Goal: Register for event/course

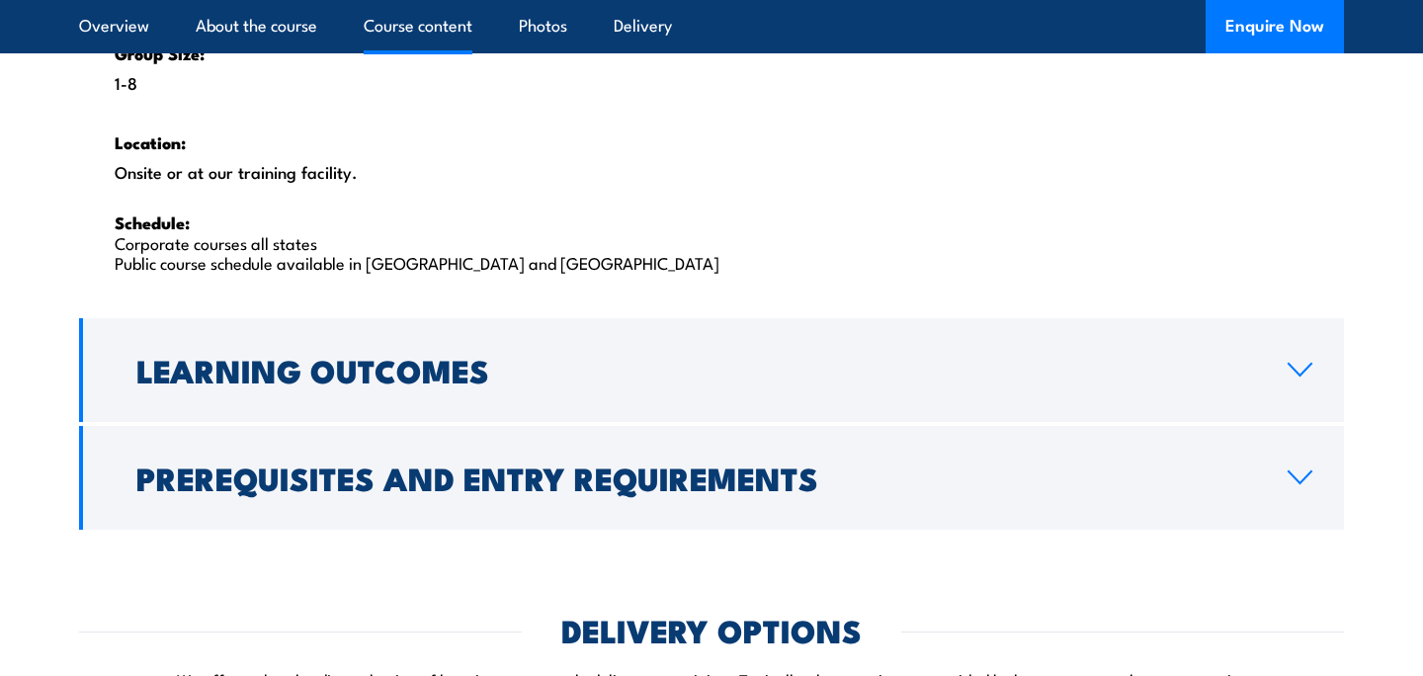
scroll to position [3276, 0]
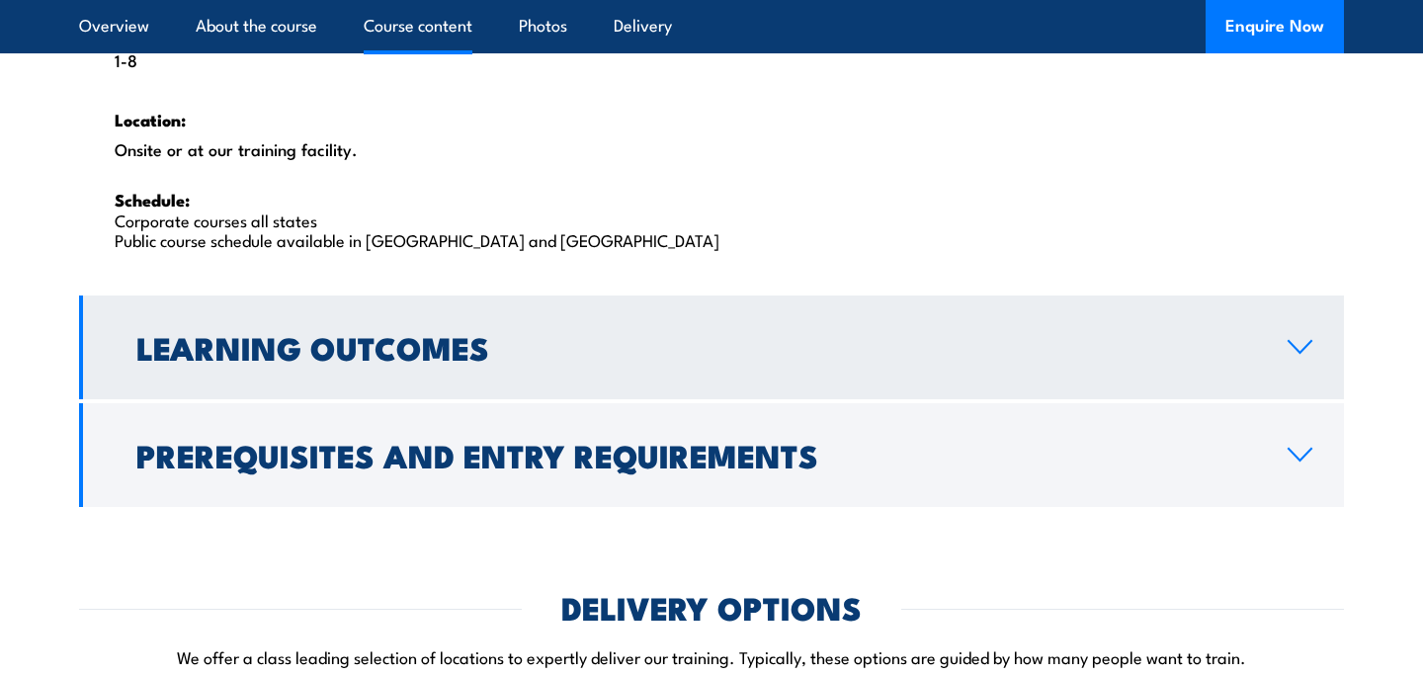
click at [384, 333] on h2 "Learning Outcomes" at bounding box center [696, 347] width 1120 height 28
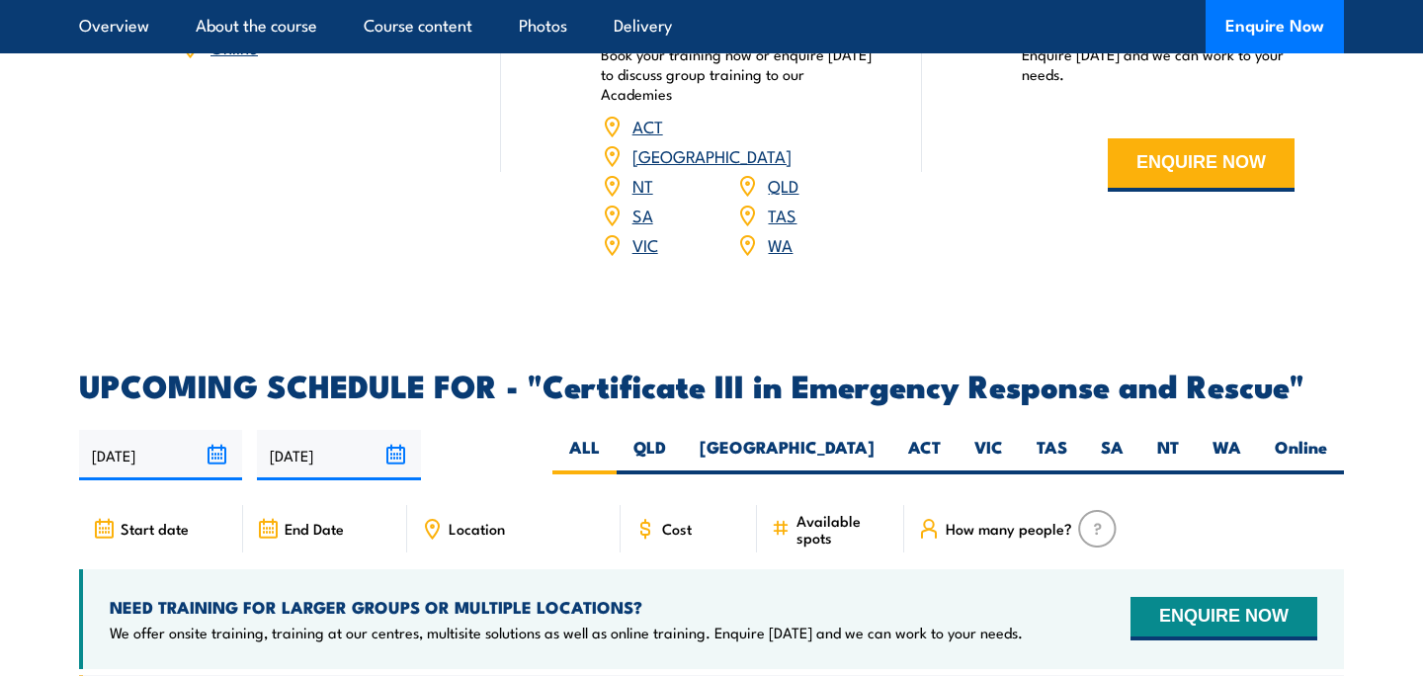
scroll to position [3272, 0]
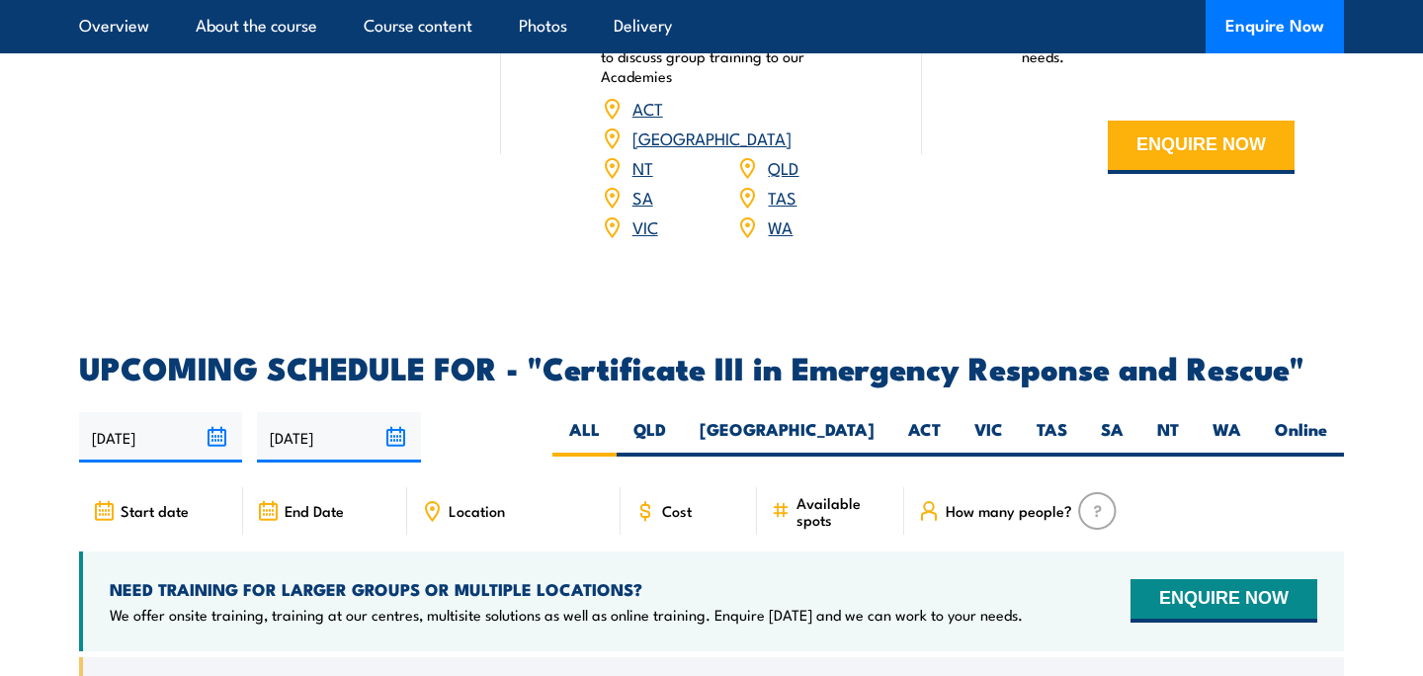
click at [780, 215] on link "WA" at bounding box center [780, 227] width 25 height 24
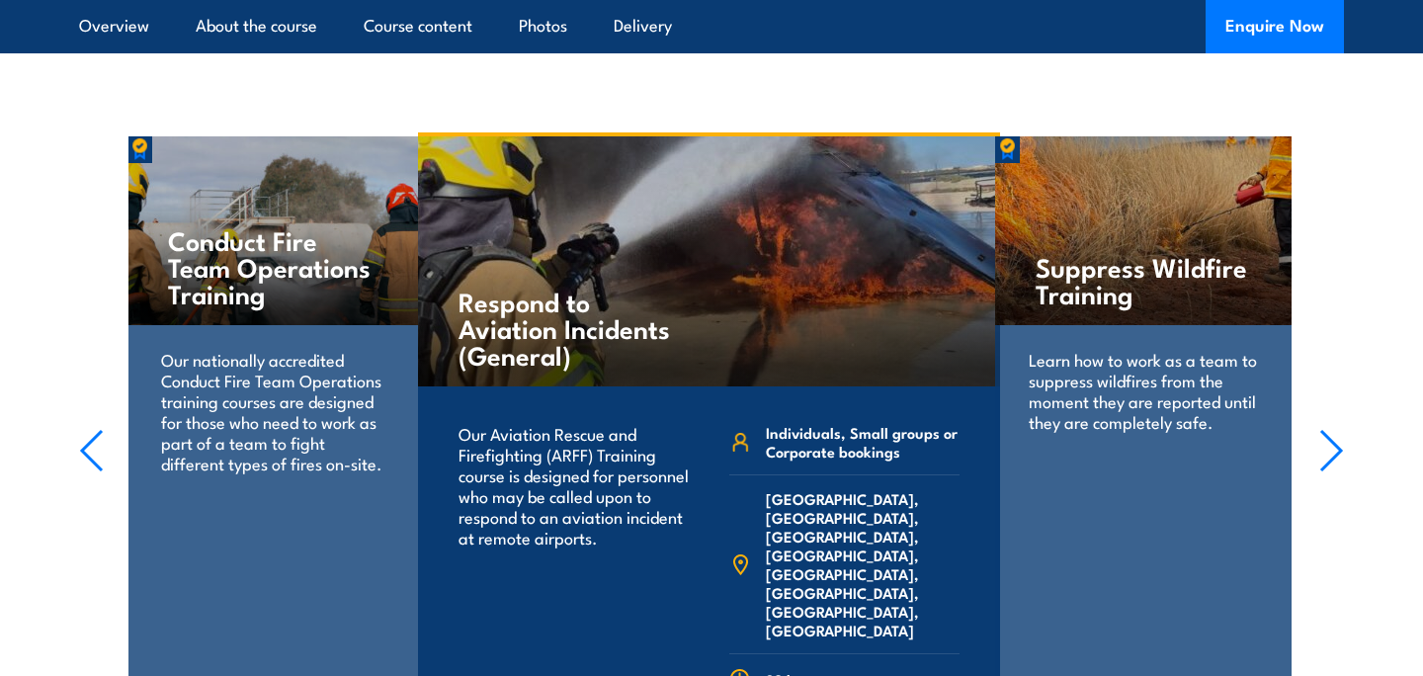
scroll to position [5095, 0]
click at [358, 350] on p "Our nationally accredited Conduct Fire Team Operations training courses are des…" at bounding box center [275, 412] width 228 height 125
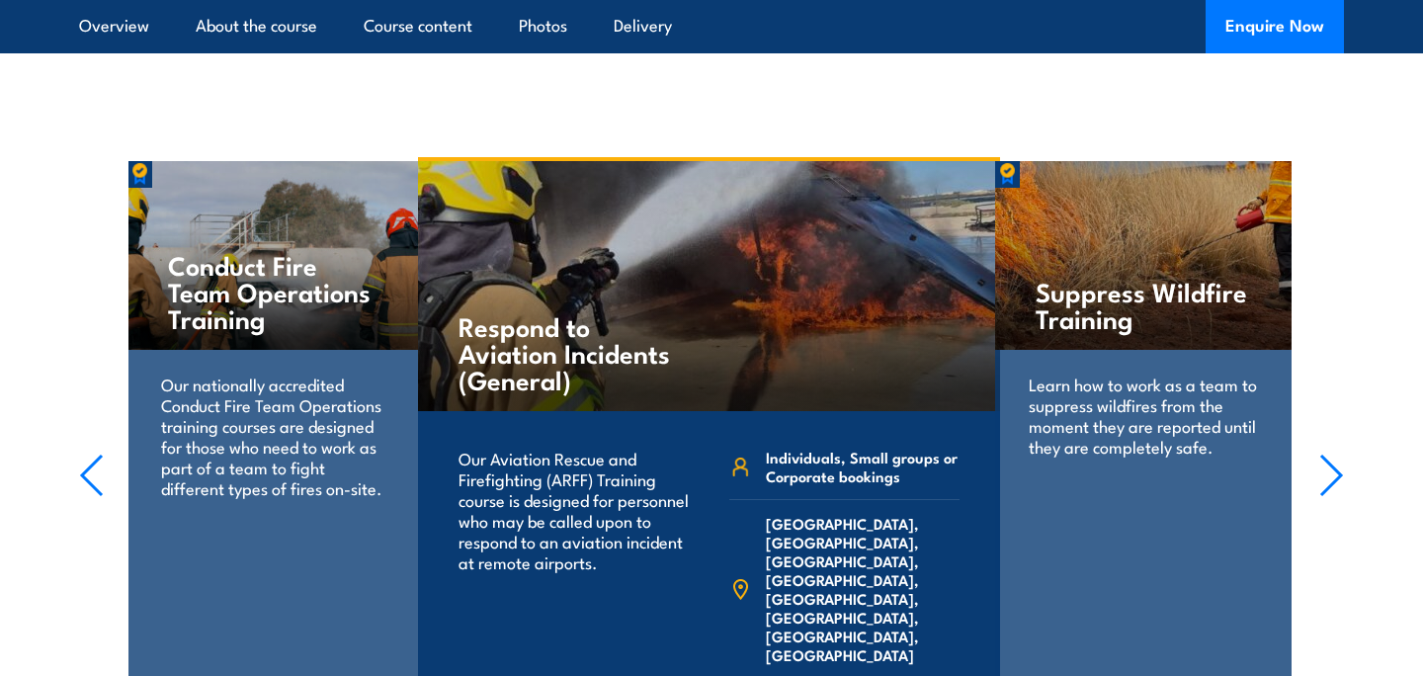
scroll to position [5073, 0]
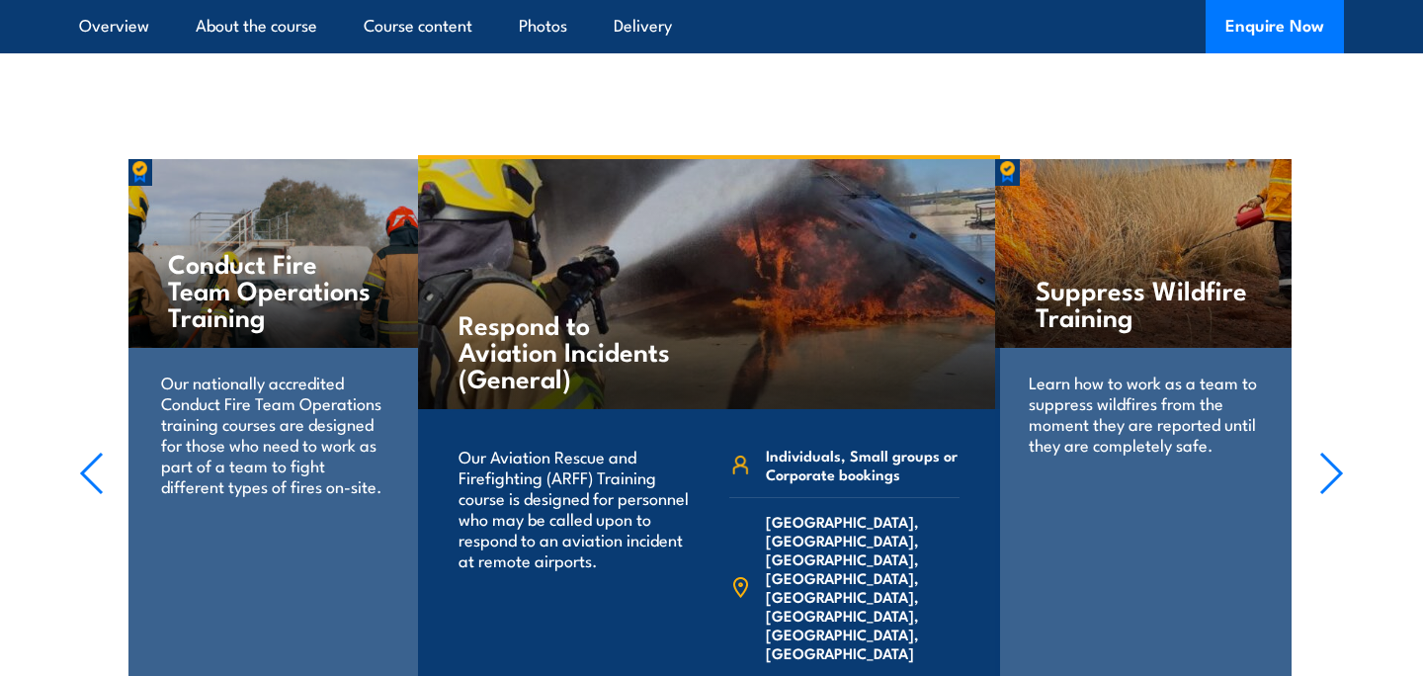
click at [1335, 452] on icon "button" at bounding box center [1332, 473] width 25 height 43
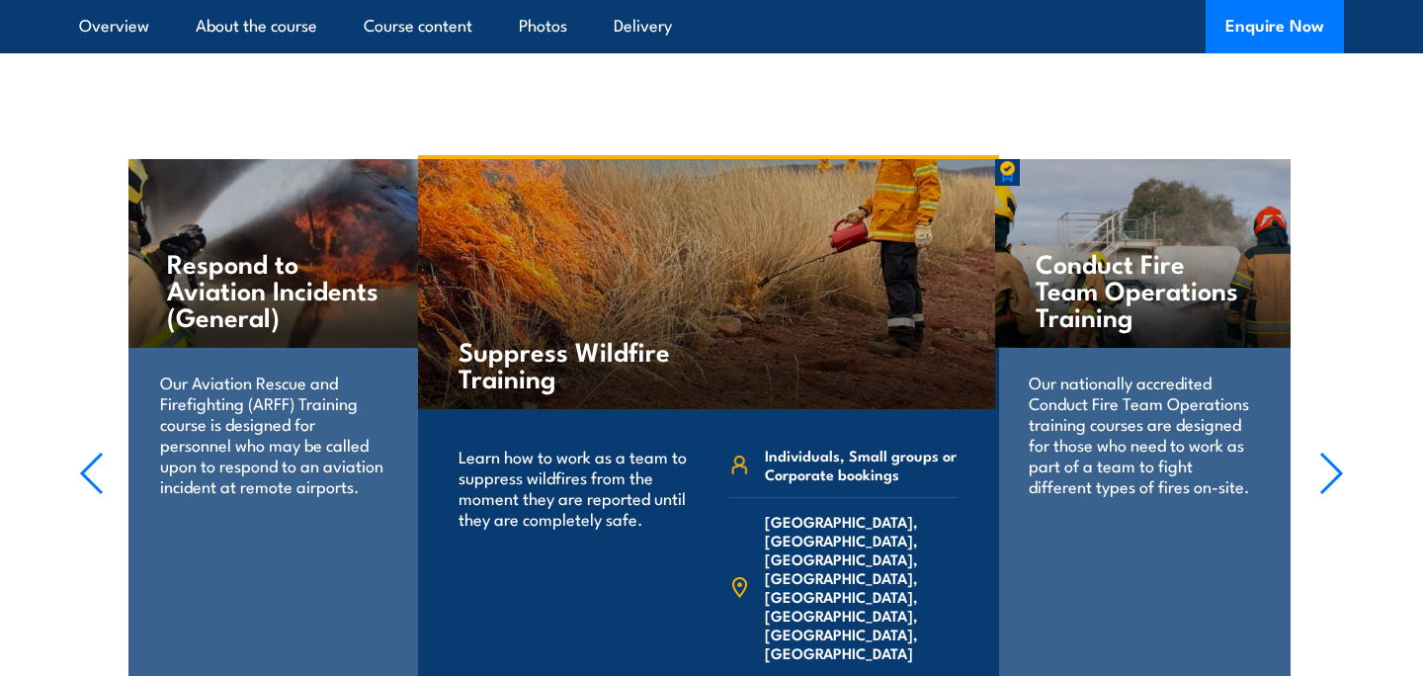
click at [1335, 452] on icon "button" at bounding box center [1332, 473] width 25 height 43
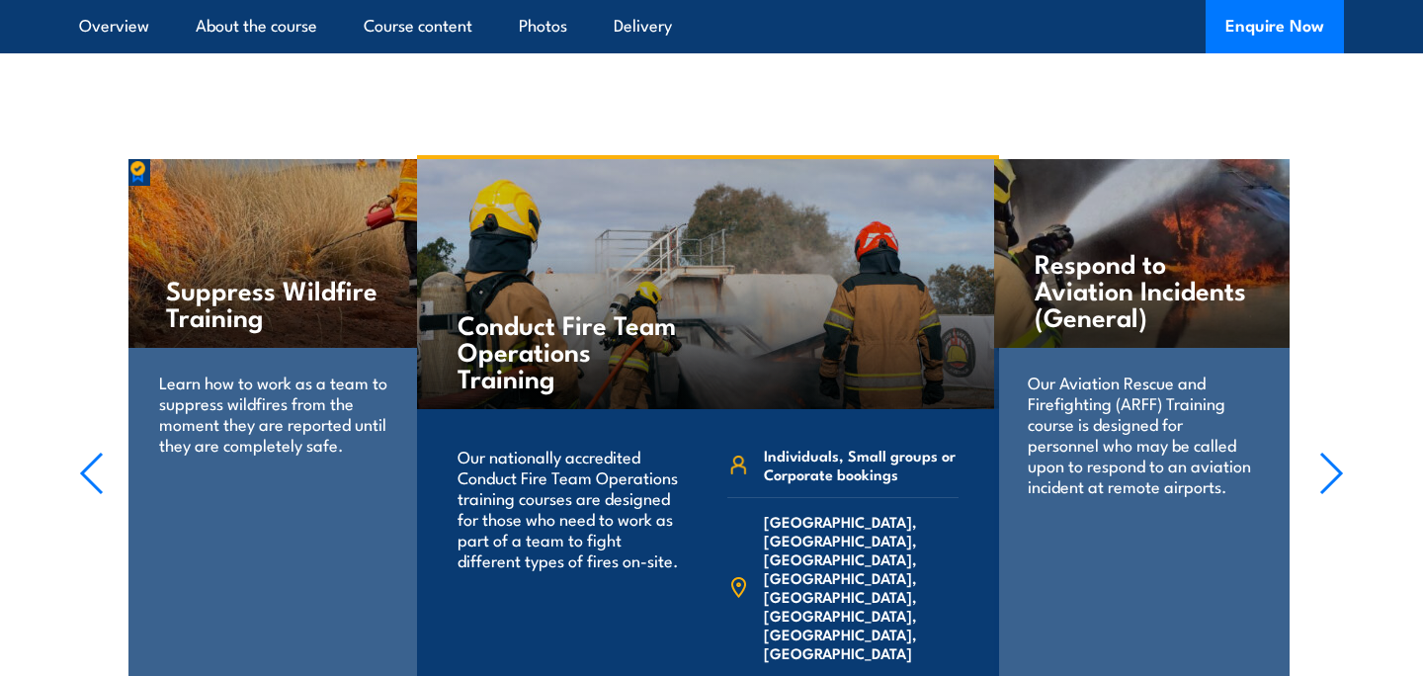
click at [1335, 452] on icon "button" at bounding box center [1332, 473] width 25 height 43
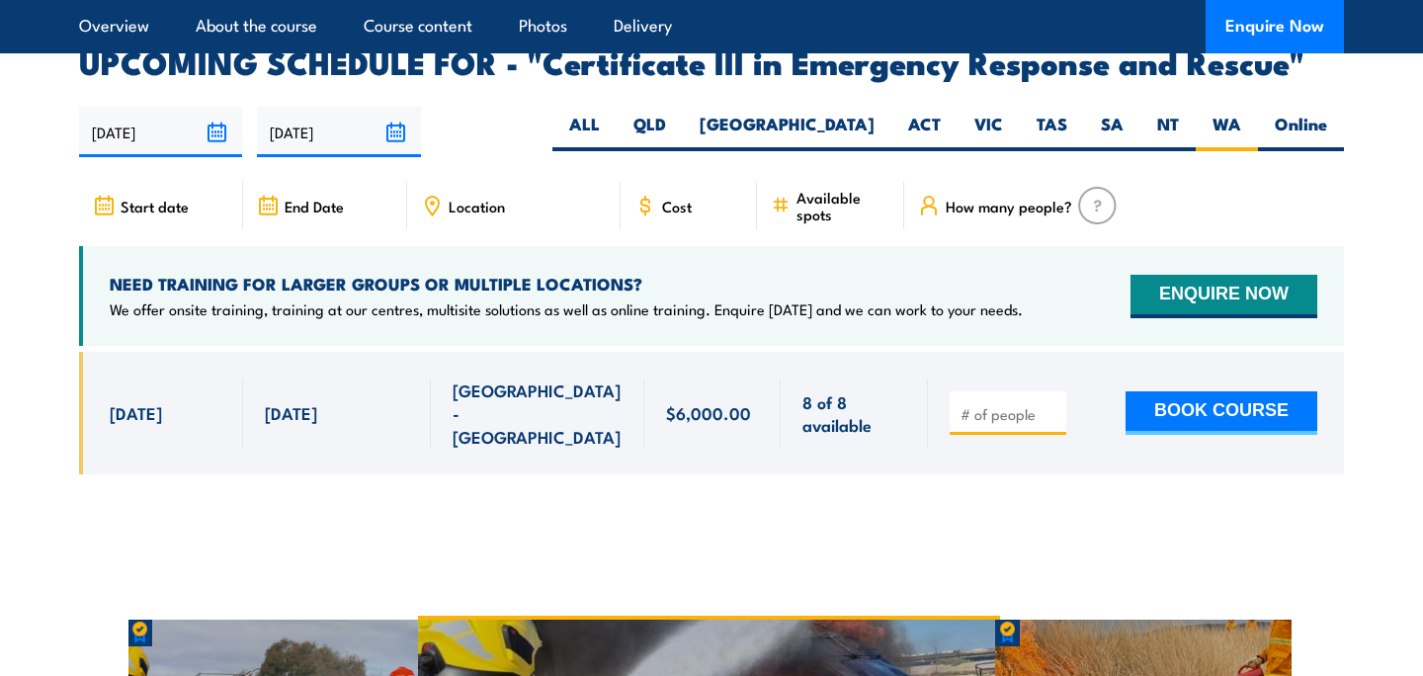
scroll to position [4604, 0]
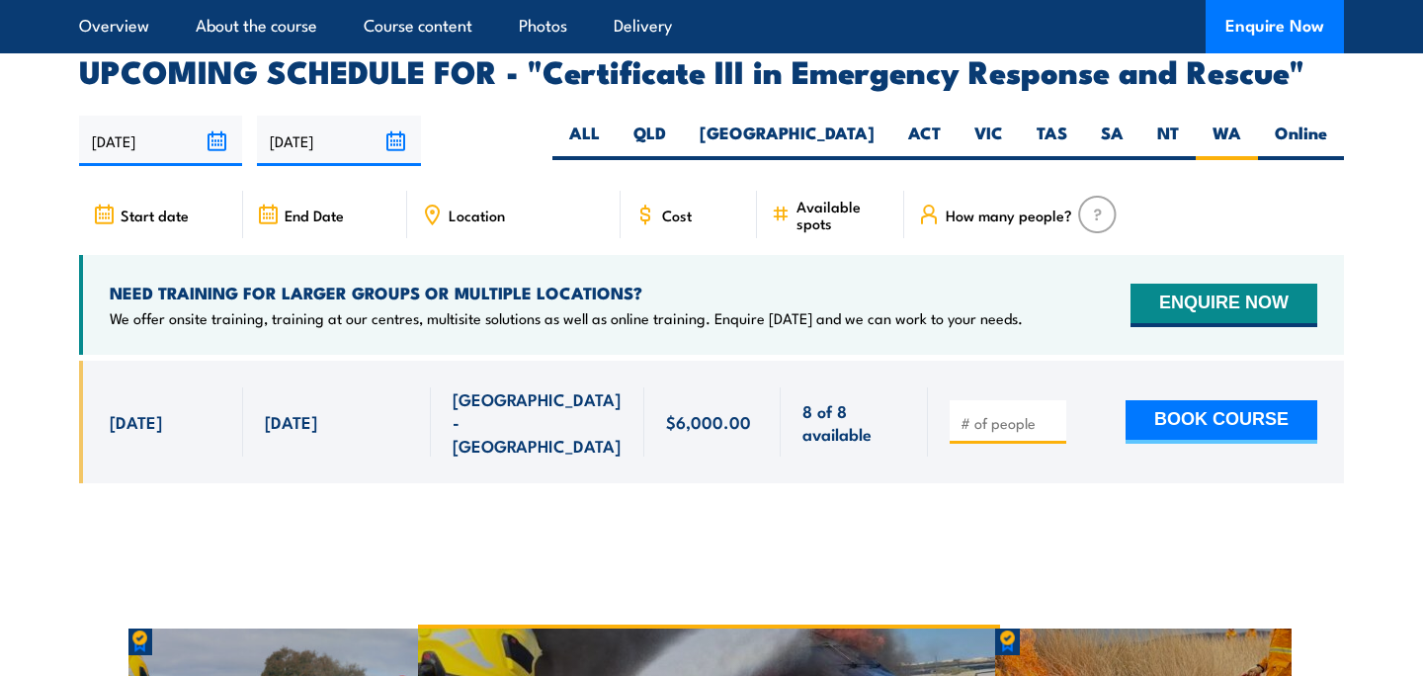
click at [1038, 413] on input "number" at bounding box center [1010, 423] width 99 height 20
type input "1"
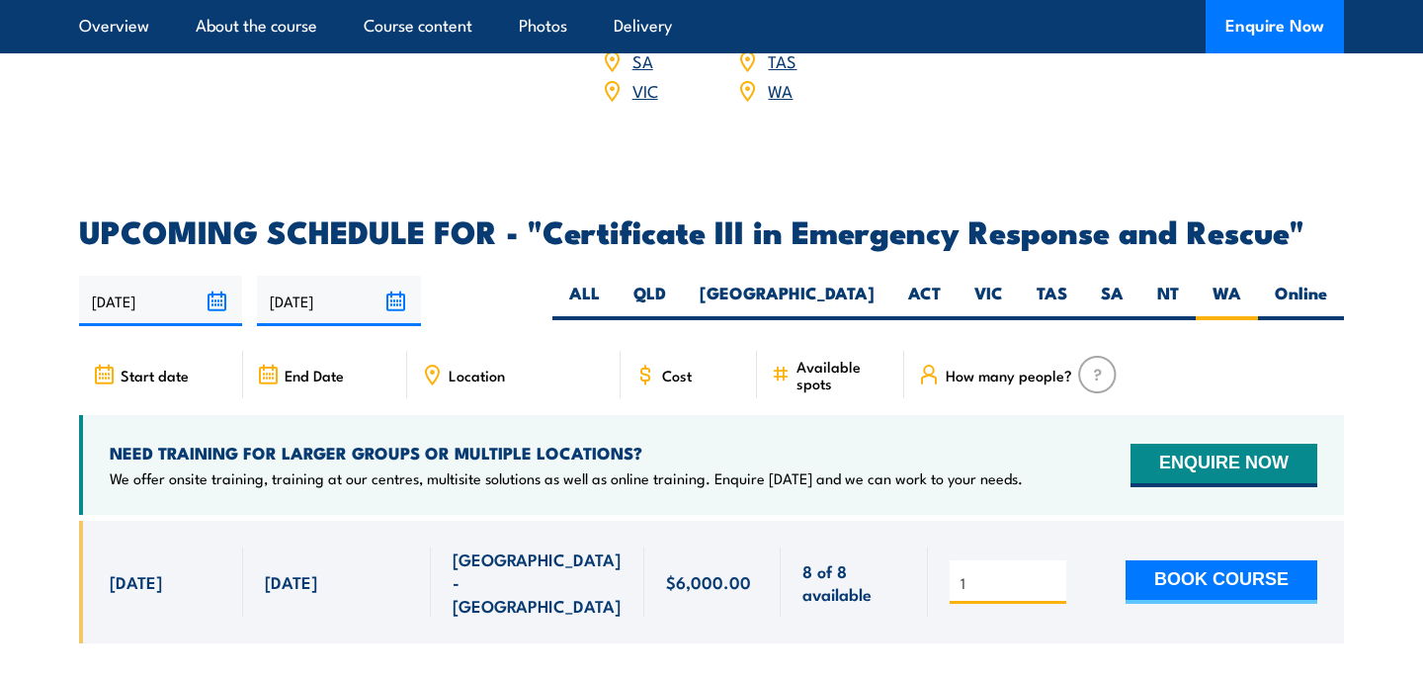
scroll to position [4429, 0]
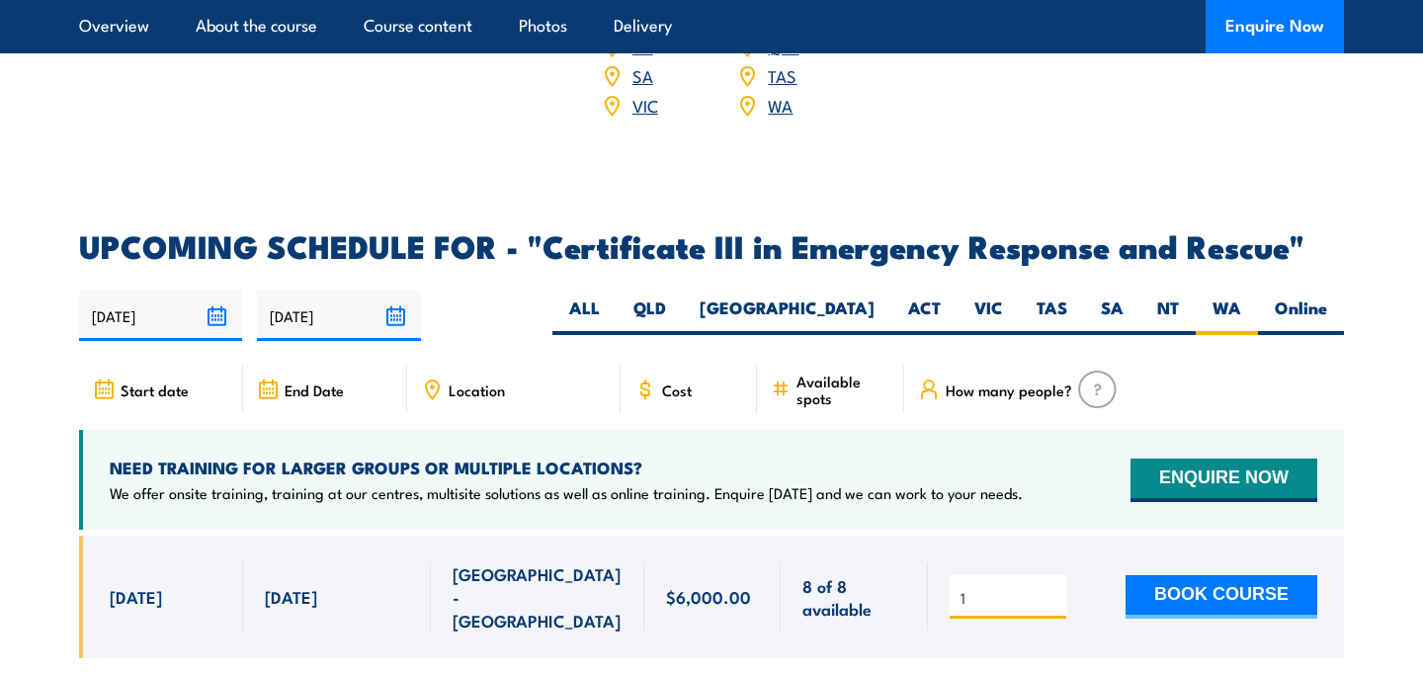
click at [487, 382] on span "Location" at bounding box center [477, 390] width 56 height 17
click at [1229, 297] on label "WA" at bounding box center [1227, 316] width 62 height 39
click at [1242, 297] on input "WA" at bounding box center [1248, 303] width 13 height 13
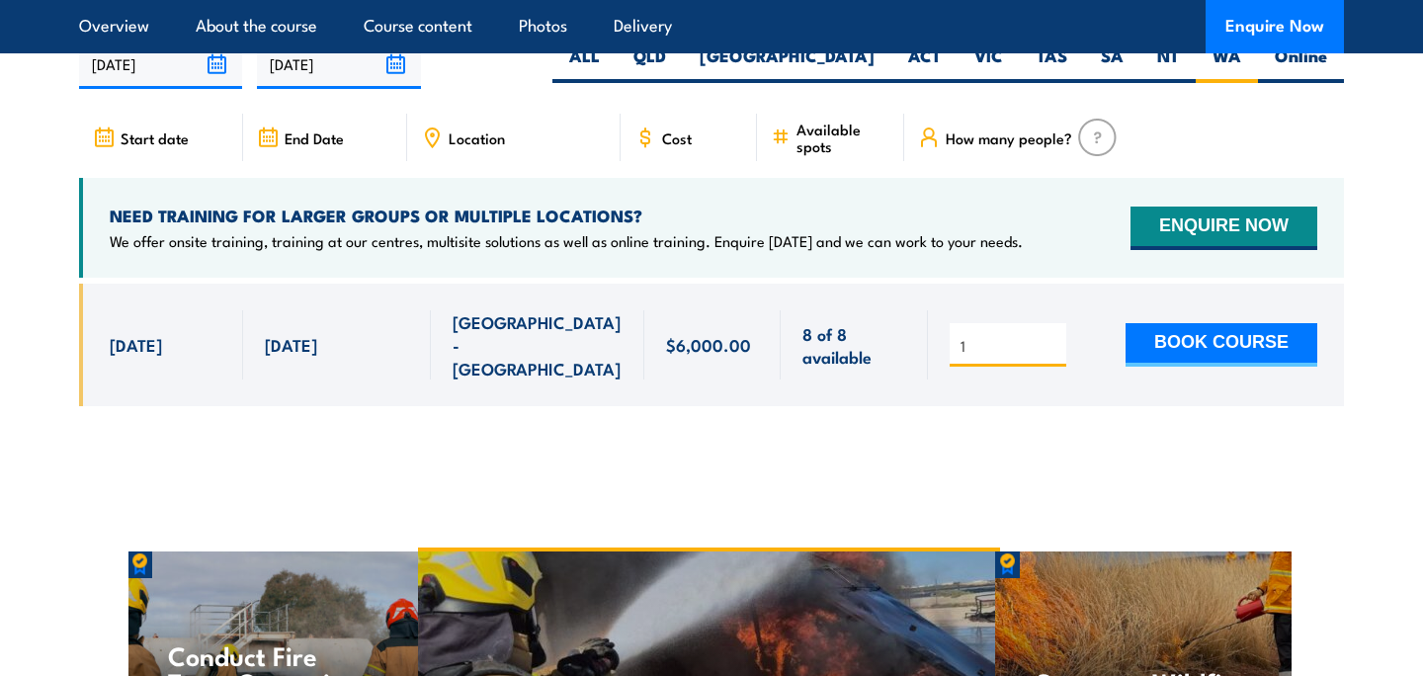
scroll to position [4679, 0]
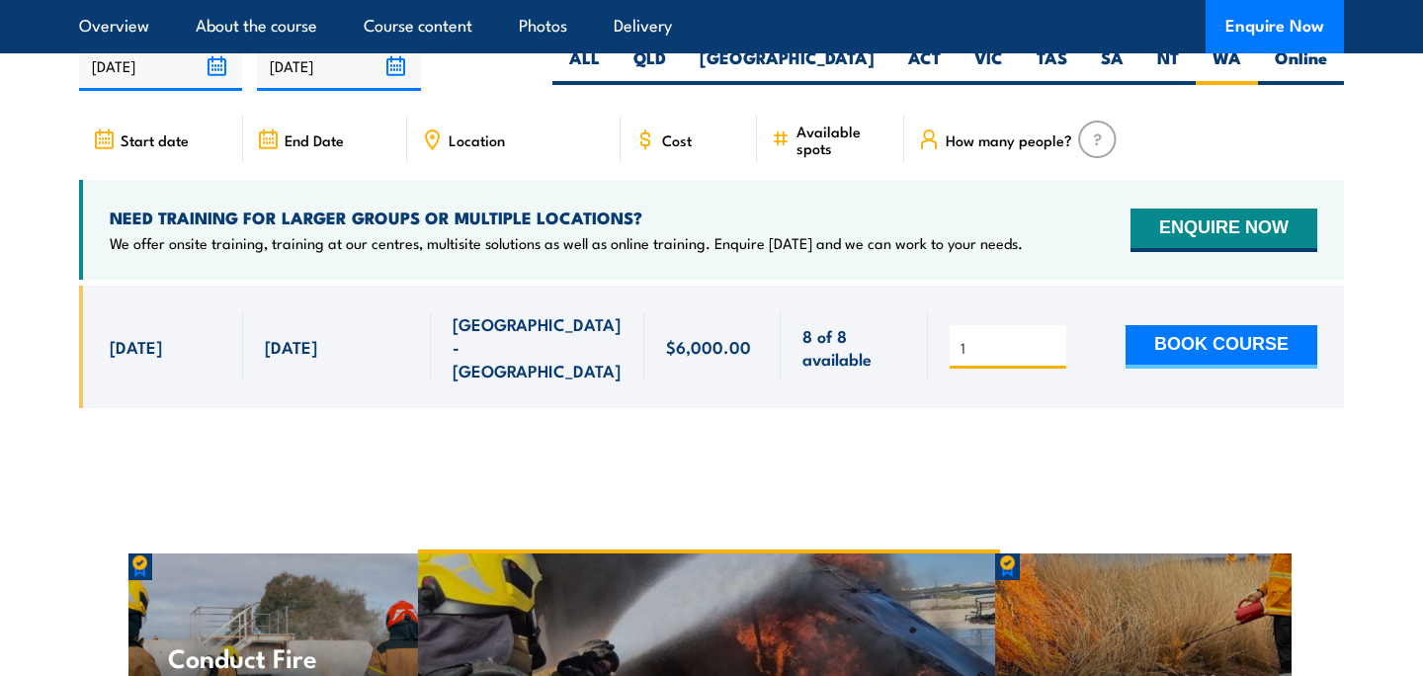
click at [516, 312] on span "[GEOGRAPHIC_DATA] - [GEOGRAPHIC_DATA]" at bounding box center [538, 346] width 170 height 69
drag, startPoint x: 450, startPoint y: 305, endPoint x: 598, endPoint y: 306, distance: 148.3
click at [599, 306] on div "[GEOGRAPHIC_DATA] - [GEOGRAPHIC_DATA]" at bounding box center [538, 347] width 214 height 123
copy span "[GEOGRAPHIC_DATA] - [GEOGRAPHIC_DATA]"
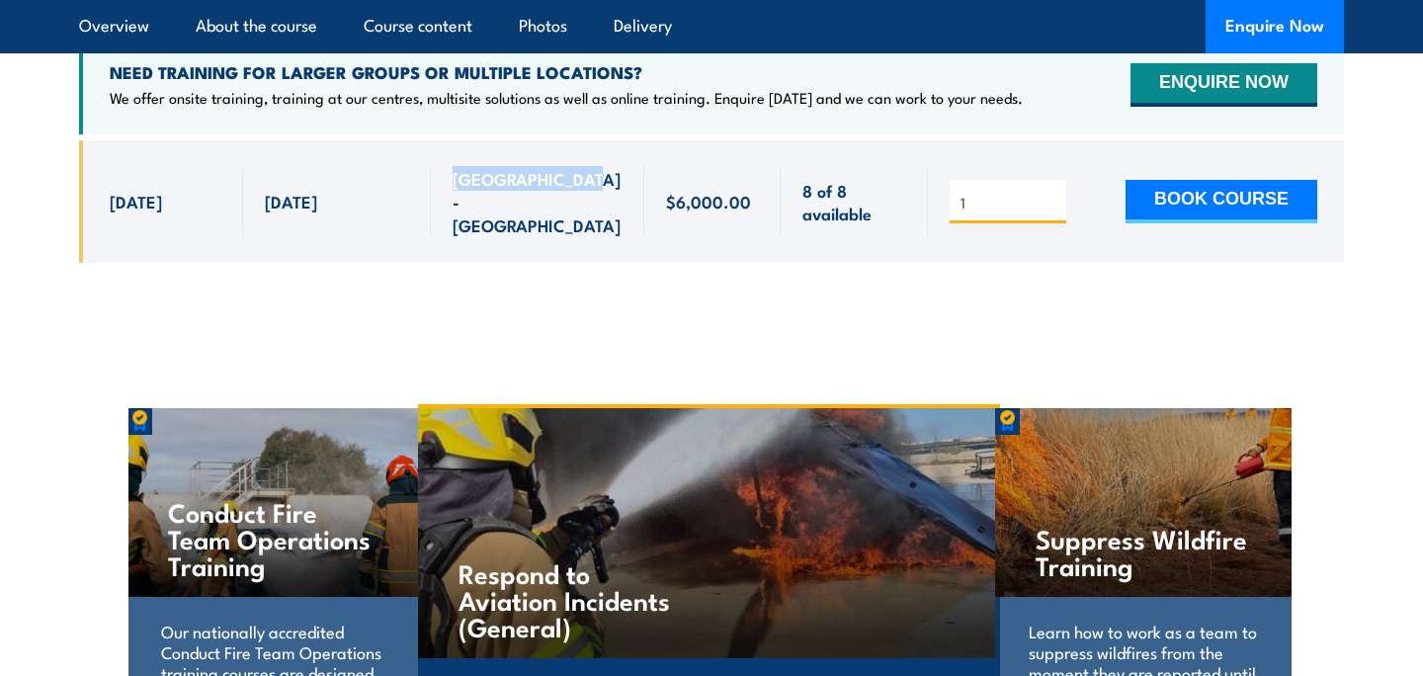
scroll to position [4851, 0]
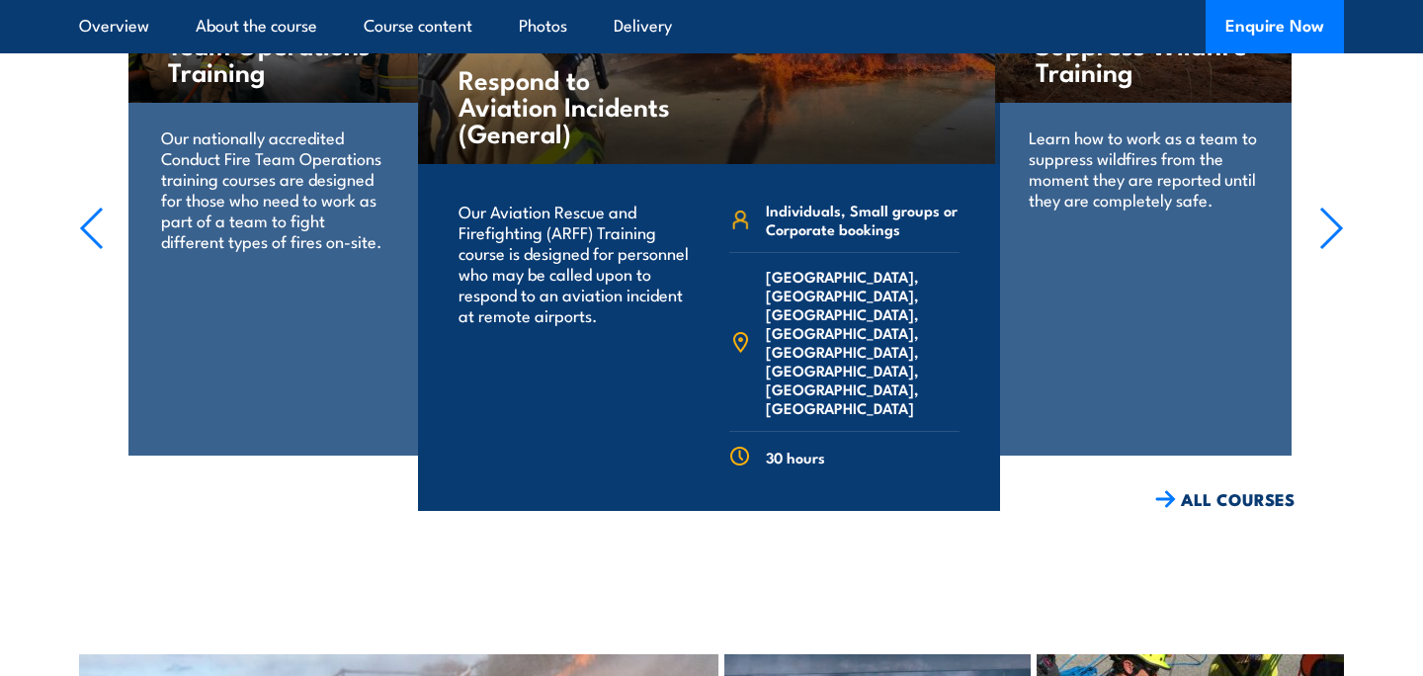
scroll to position [5434, 0]
